Goal: Information Seeking & Learning: Find specific fact

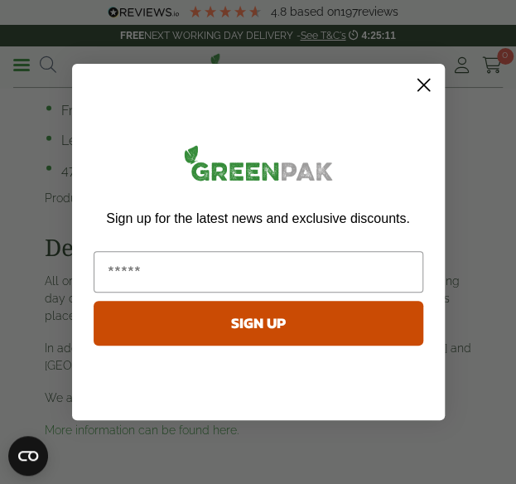
scroll to position [988, 0]
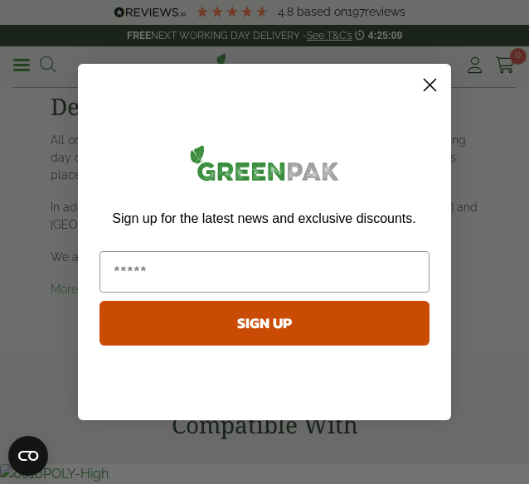
drag, startPoint x: 520, startPoint y: 198, endPoint x: 521, endPoint y: 156, distance: 42.3
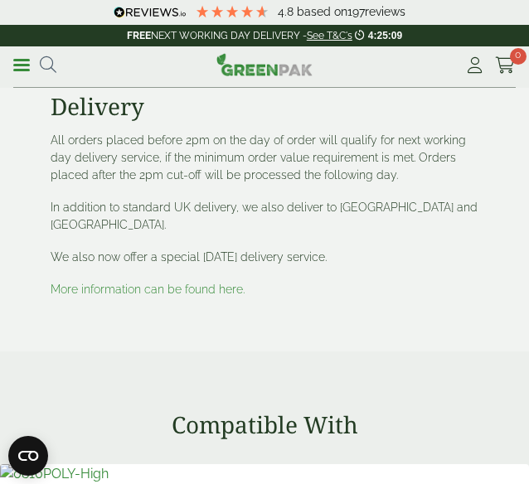
click at [516, 156] on div "Close dialog Sign up for the latest news and exclusive discounts. SIGN UP ******" at bounding box center [264, 242] width 529 height 484
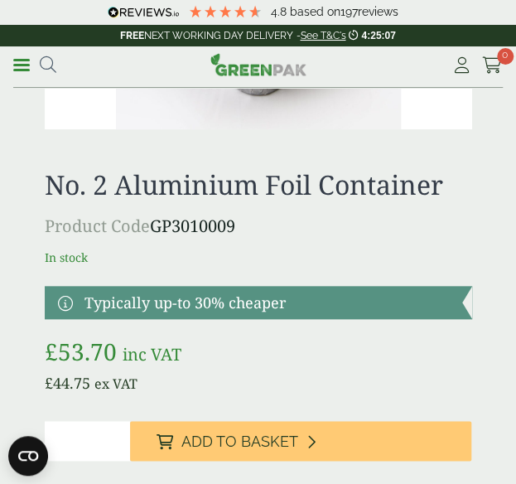
scroll to position [267, 0]
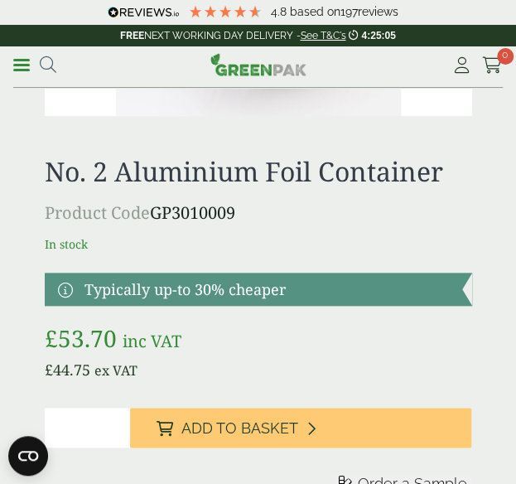
click at [361, 180] on h1 "No. 2 Aluminium Foil Container" at bounding box center [259, 171] width 428 height 31
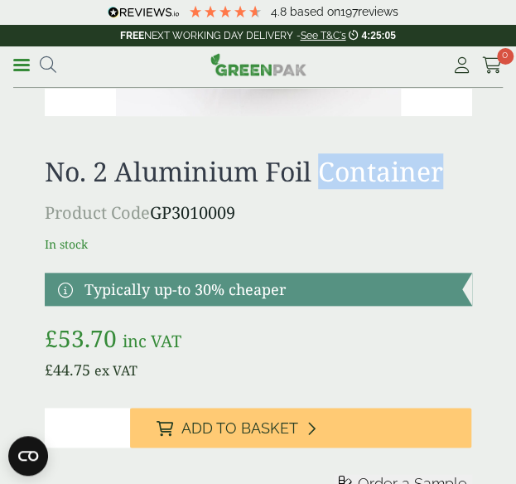
click at [361, 180] on h1 "No. 2 Aluminium Foil Container" at bounding box center [259, 171] width 428 height 31
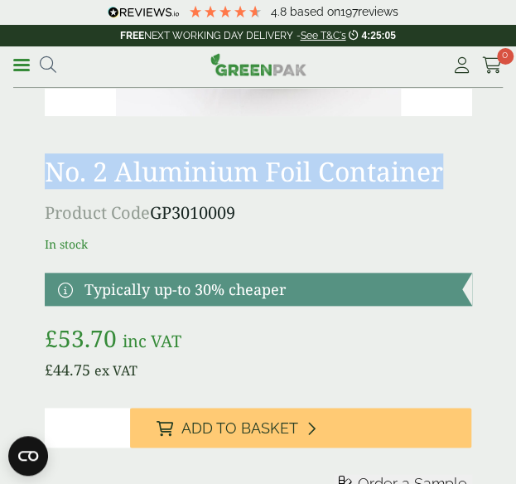
click at [361, 180] on h1 "No. 2 Aluminium Foil Container" at bounding box center [259, 171] width 428 height 31
copy div "No. 2 Aluminium Foil Container"
click at [193, 211] on p "Product Code GP3010009" at bounding box center [259, 213] width 428 height 25
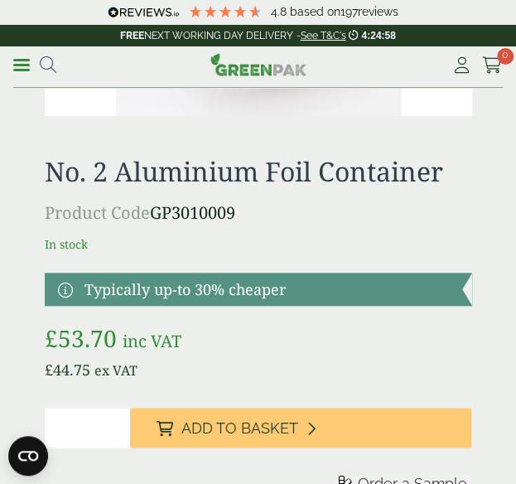
click at [193, 211] on p "Product Code GP3010009" at bounding box center [259, 213] width 428 height 25
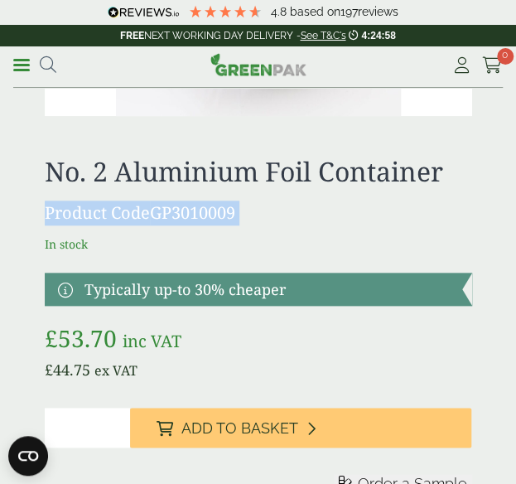
click at [193, 211] on p "Product Code GP3010009" at bounding box center [259, 213] width 428 height 25
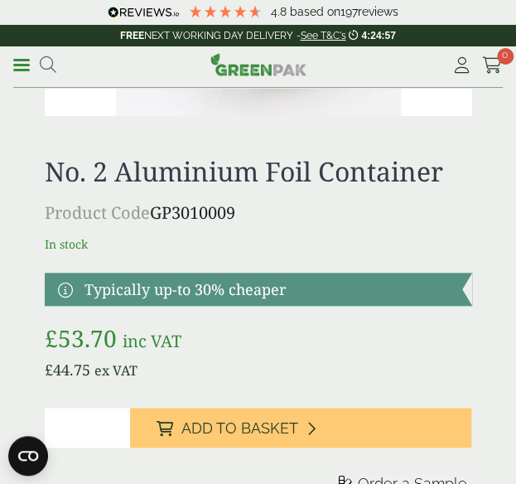
click at [193, 211] on p "Product Code GP3010009" at bounding box center [259, 213] width 428 height 25
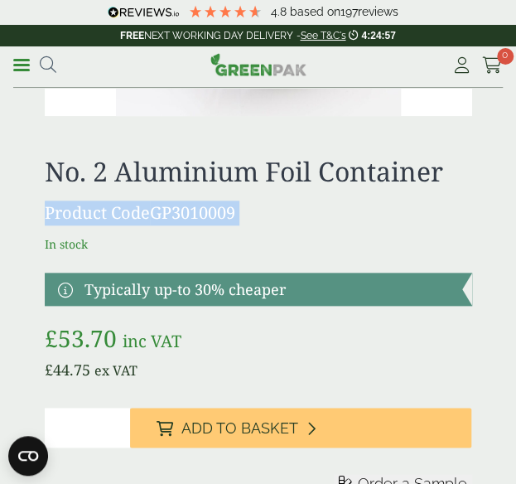
click at [193, 211] on p "Product Code GP3010009" at bounding box center [259, 213] width 428 height 25
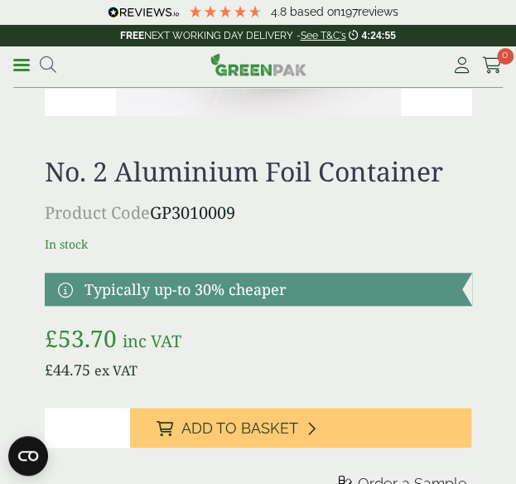
click at [222, 216] on p "Product Code GP3010009" at bounding box center [259, 213] width 428 height 25
copy p "GP3010009"
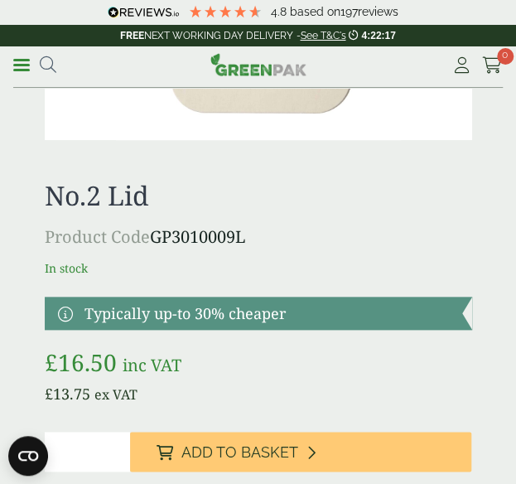
scroll to position [225, 0]
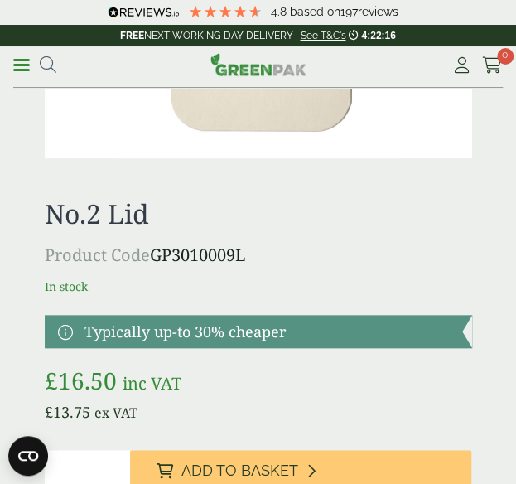
click at [83, 220] on h1 "No.2 Lid" at bounding box center [259, 213] width 428 height 31
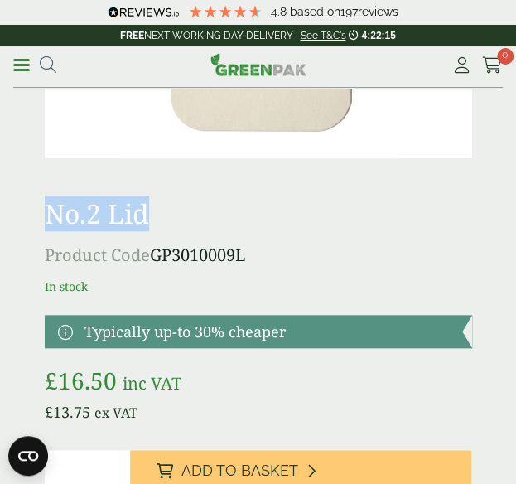
click at [83, 220] on h1 "No.2 Lid" at bounding box center [259, 213] width 428 height 31
copy div "No.2 Lid"
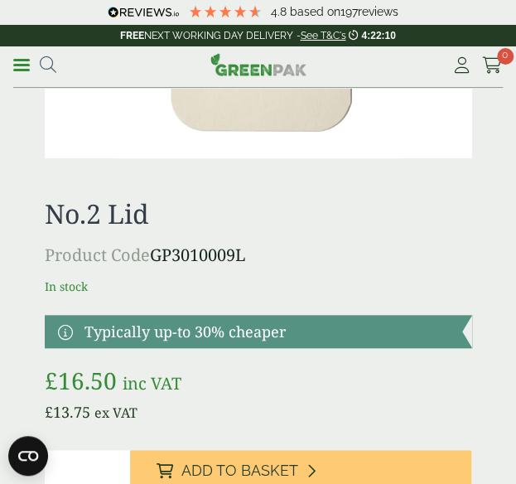
click at [235, 249] on p "Product Code GP3010009L" at bounding box center [259, 255] width 428 height 25
copy p "GP3010009L"
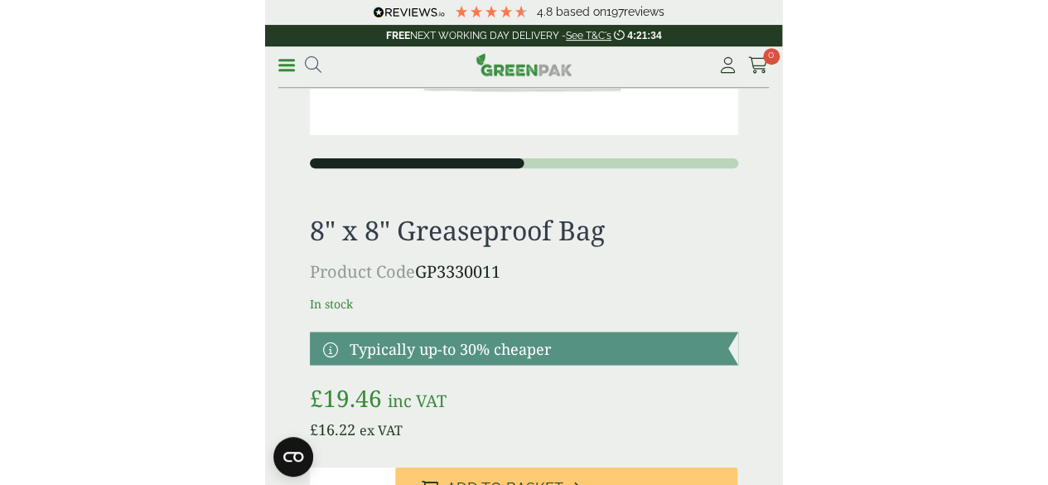
scroll to position [278, 0]
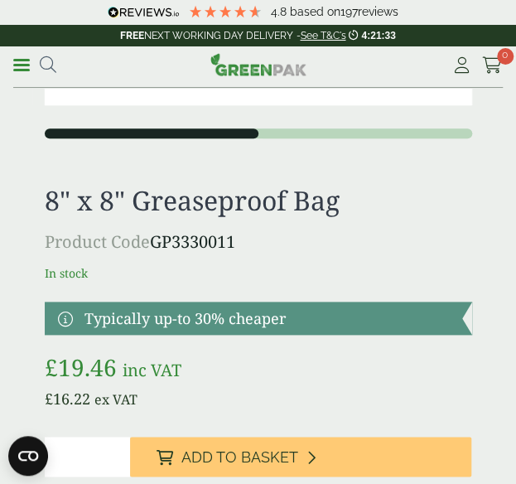
click at [290, 198] on h1 "8" x 8" Greaseproof Bag" at bounding box center [259, 200] width 428 height 31
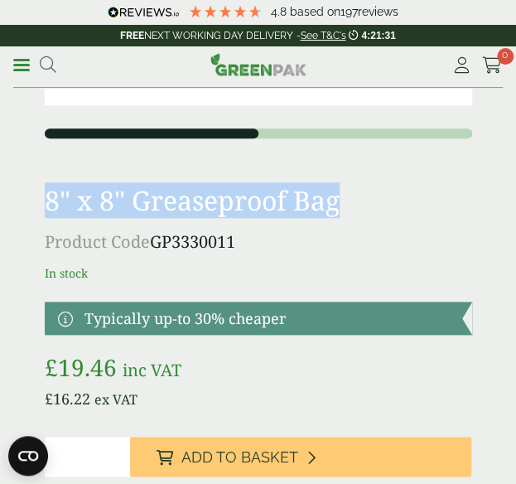
click at [290, 198] on h1 "8" x 8" Greaseproof Bag" at bounding box center [259, 200] width 428 height 31
copy div "8" x 8" Greaseproof Bag"
click at [203, 232] on p "Product Code GP3330011" at bounding box center [259, 242] width 428 height 25
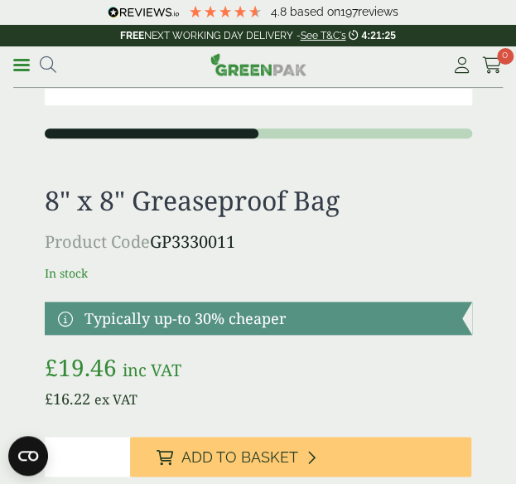
click at [203, 232] on p "Product Code GP3330011" at bounding box center [259, 242] width 428 height 25
copy p "GP3330011"
